Goal: Task Accomplishment & Management: Use online tool/utility

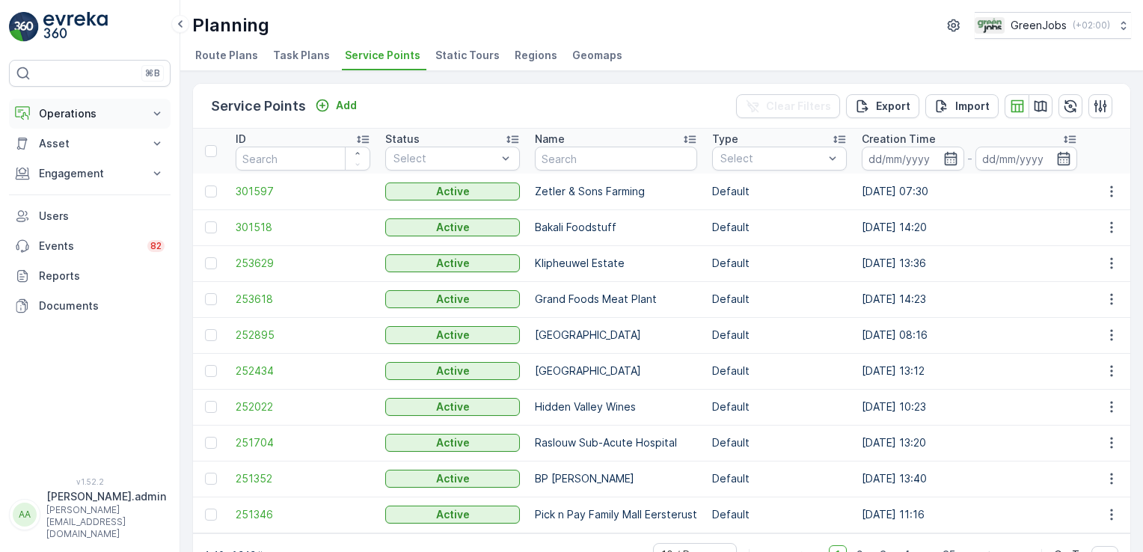
click at [156, 114] on icon at bounding box center [157, 113] width 7 height 4
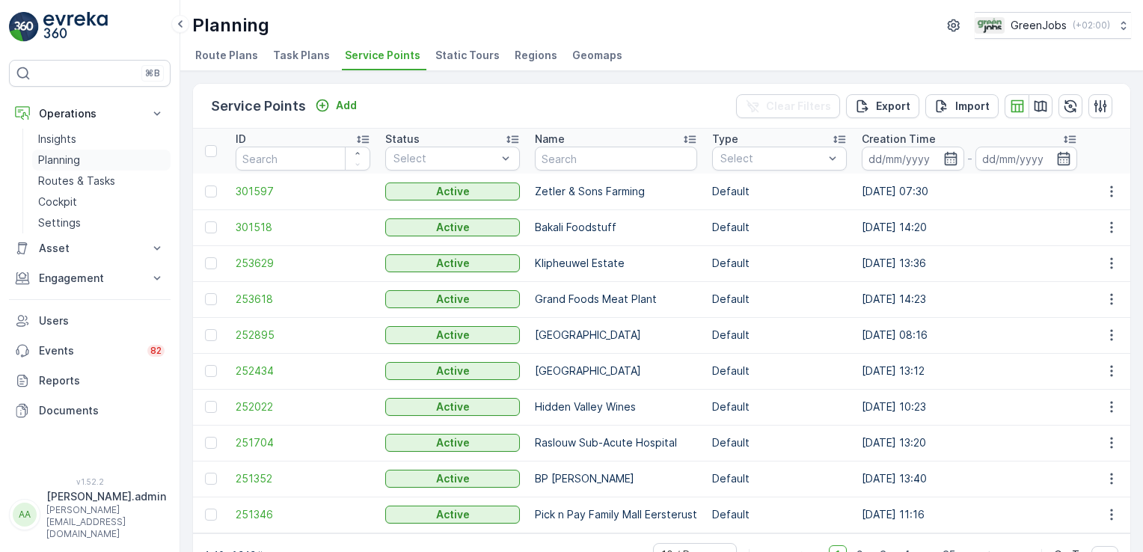
click at [66, 156] on p "Planning" at bounding box center [59, 160] width 42 height 15
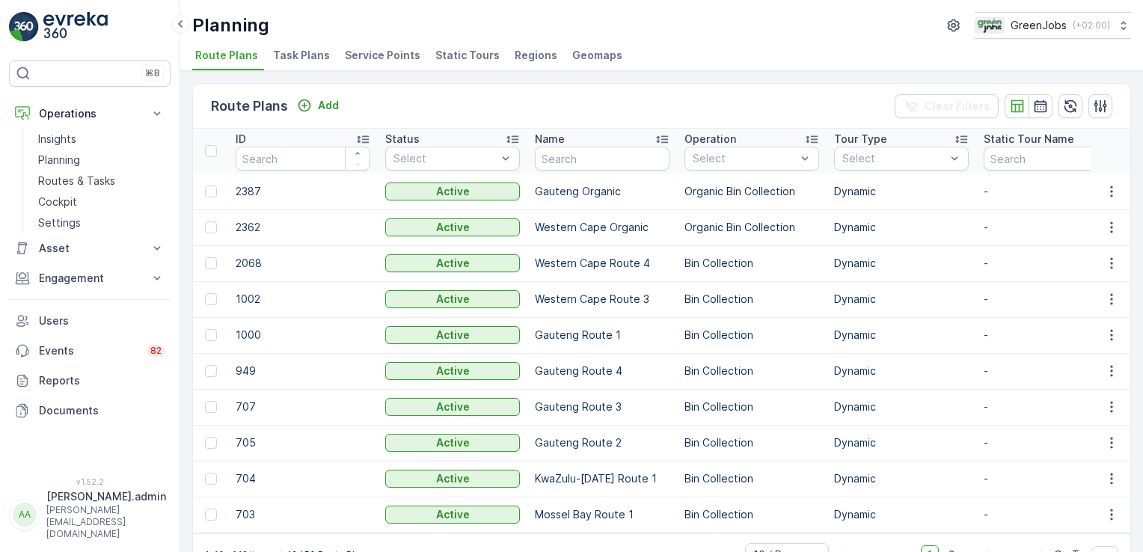
click at [392, 58] on span "Service Points" at bounding box center [383, 55] width 76 height 15
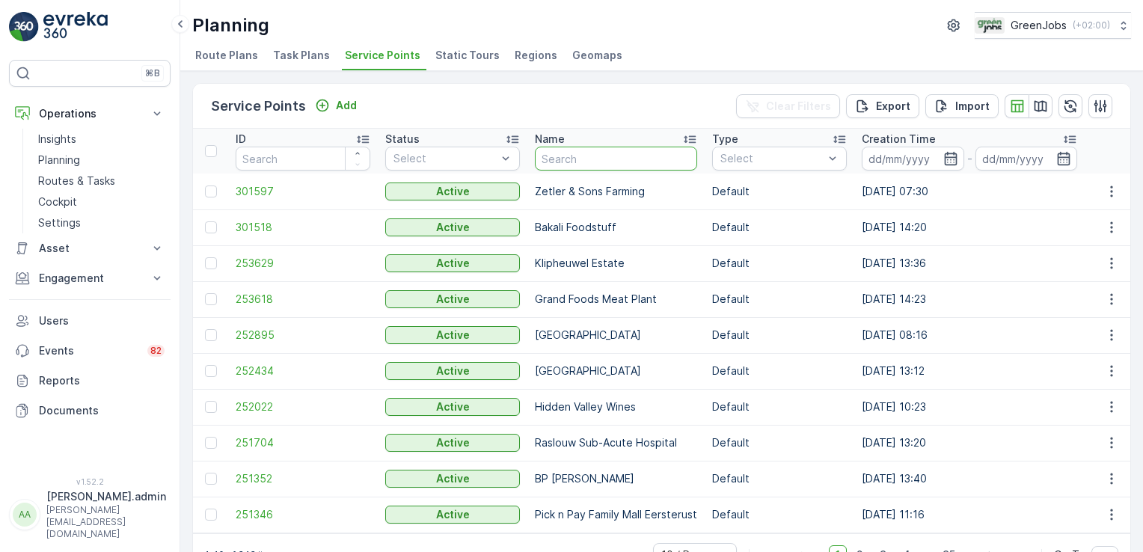
click at [579, 155] on input "text" at bounding box center [616, 159] width 162 height 24
type input "household"
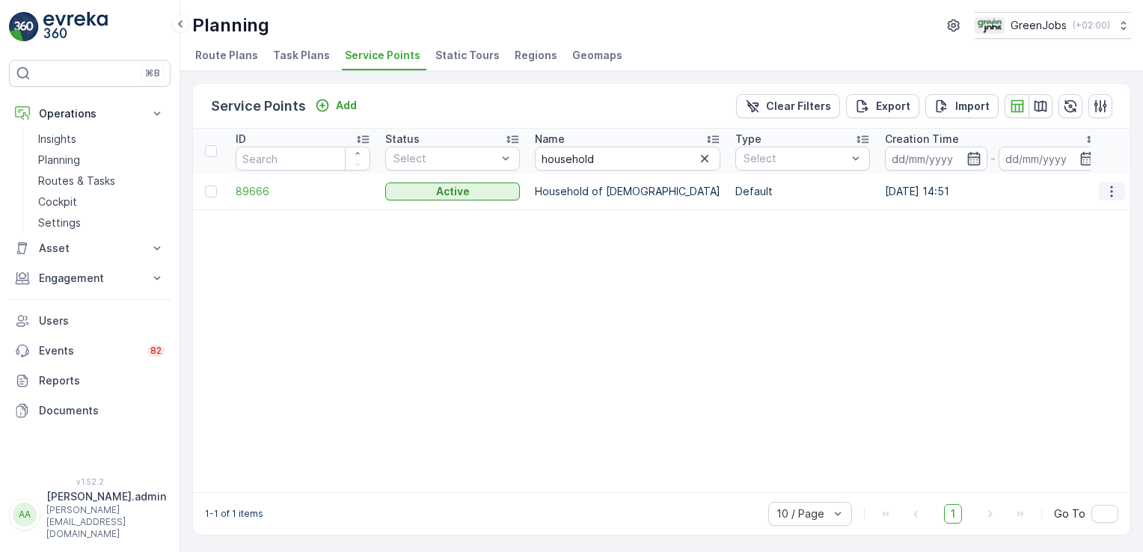
click at [1106, 184] on icon "button" at bounding box center [1111, 191] width 15 height 15
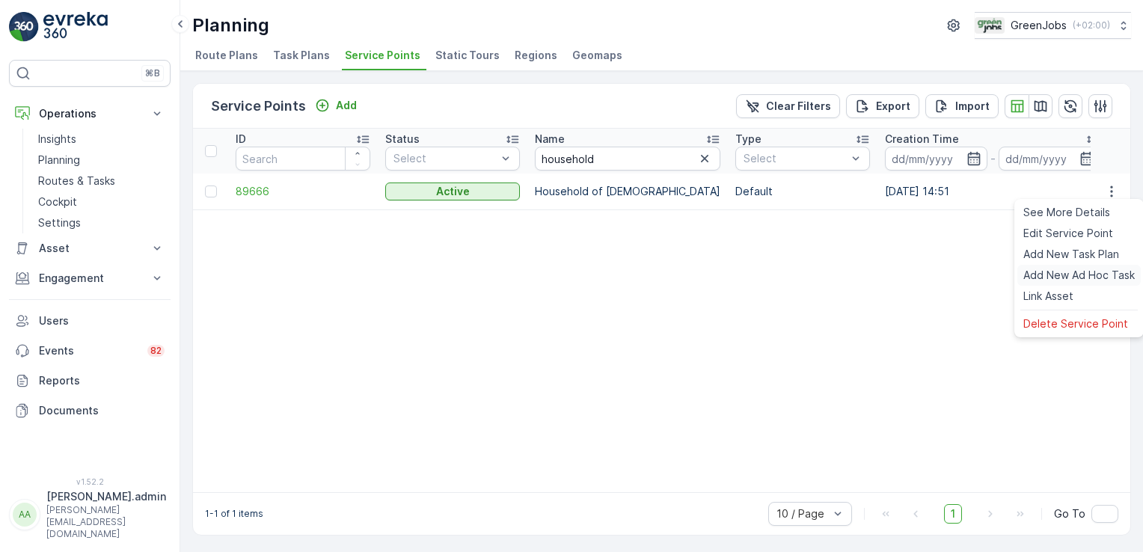
click at [1059, 274] on span "Add New Ad Hoc Task" at bounding box center [1078, 275] width 111 height 15
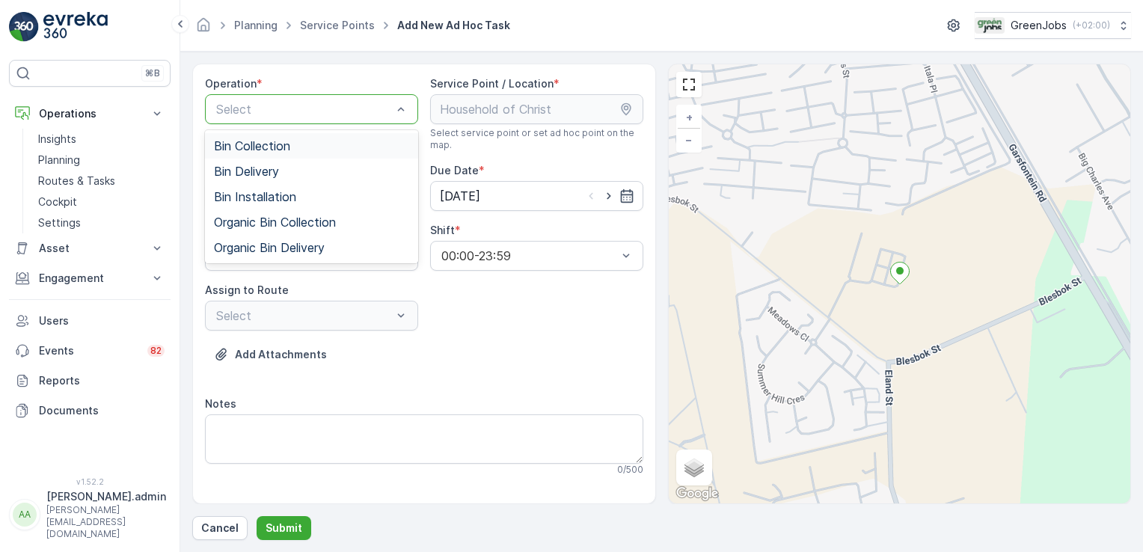
click at [412, 109] on div "Select" at bounding box center [311, 109] width 213 height 30
click at [291, 139] on div "Bin Collection" at bounding box center [311, 145] width 195 height 13
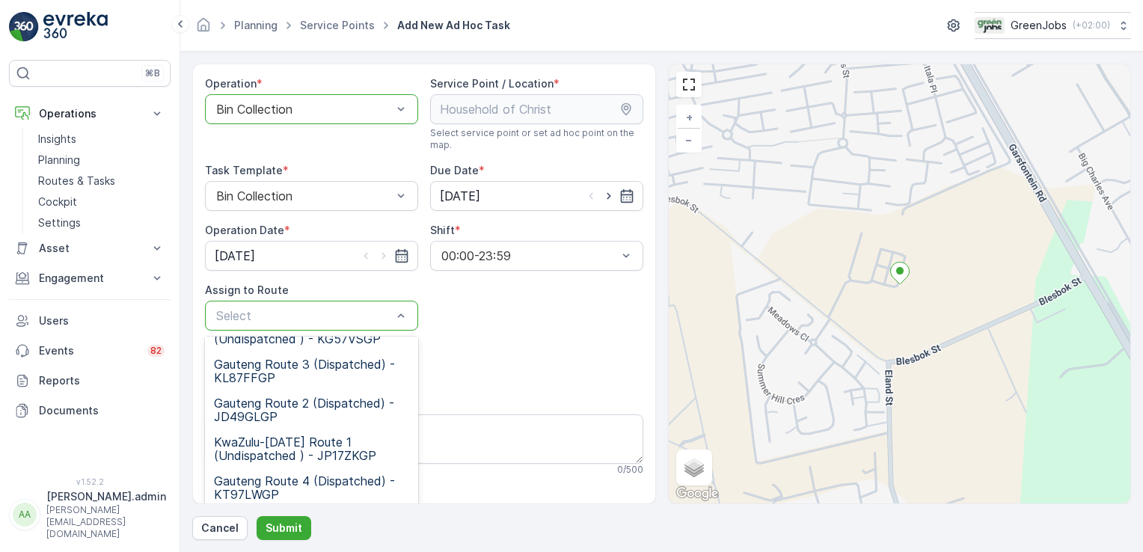
scroll to position [184, 0]
click at [251, 474] on span "Gauteng Route 4 (Dispatched) - KT97LWGP" at bounding box center [311, 486] width 195 height 27
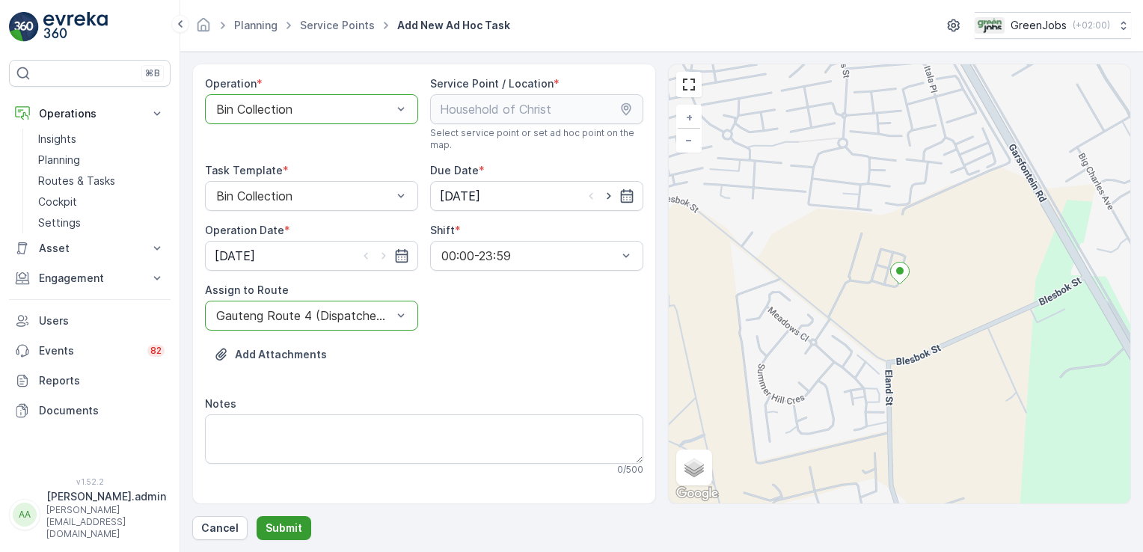
click at [284, 519] on button "Submit" at bounding box center [284, 528] width 55 height 24
